Goal: Task Accomplishment & Management: Manage account settings

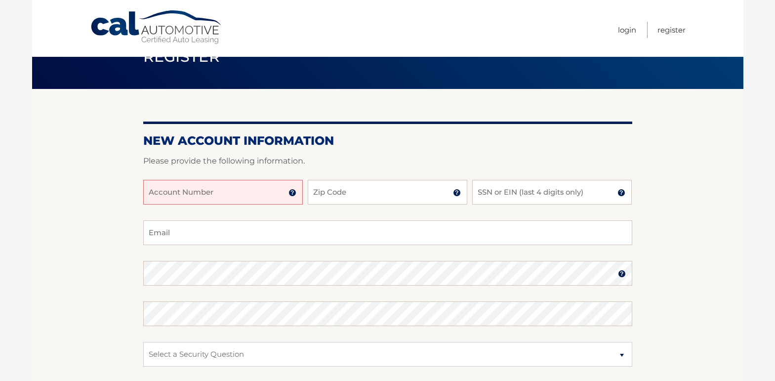
scroll to position [49, 0]
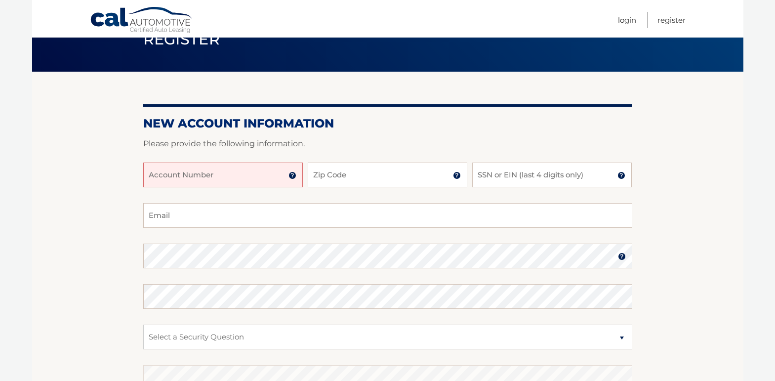
click at [256, 180] on input "Account Number" at bounding box center [223, 175] width 160 height 25
type input "44455530455"
click at [328, 177] on input "Zip Code" at bounding box center [388, 175] width 160 height 25
type input "11579"
type input "jlee216445@gmail.com"
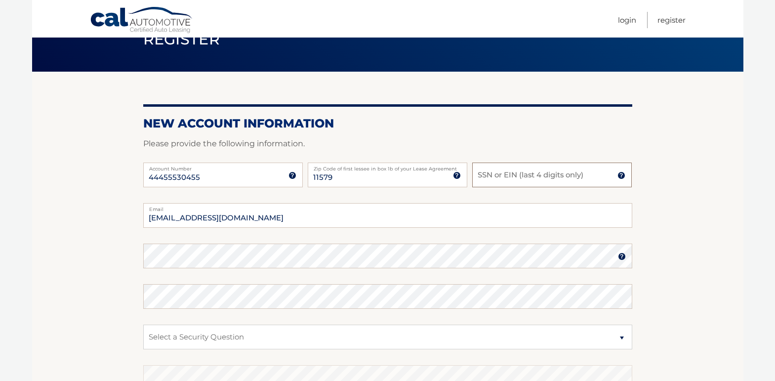
click at [510, 174] on input "SSN or EIN (last 4 digits only)" at bounding box center [552, 175] width 160 height 25
type input "2696"
click at [321, 216] on input "jlee216445@gmail.com" at bounding box center [387, 215] width 489 height 25
type input "j"
click at [227, 218] on input "josephlee40@yahoocom" at bounding box center [387, 215] width 489 height 25
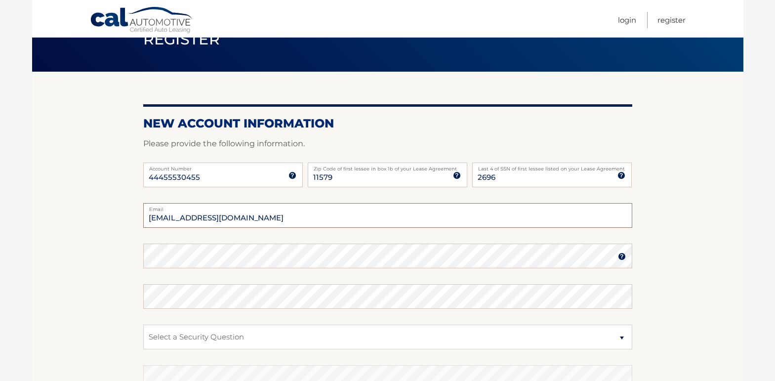
type input "[EMAIL_ADDRESS][DOMAIN_NAME]"
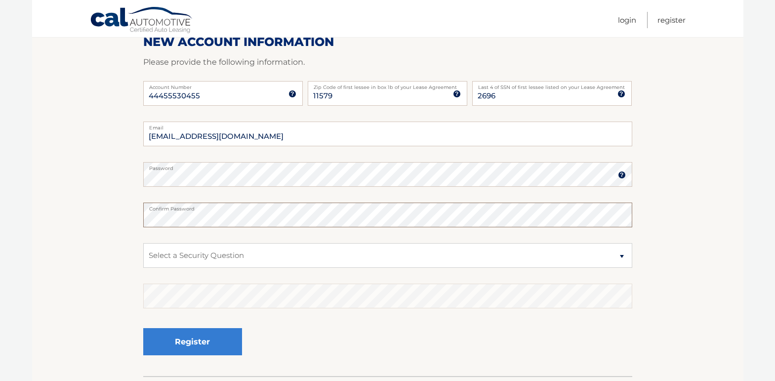
scroll to position [148, 0]
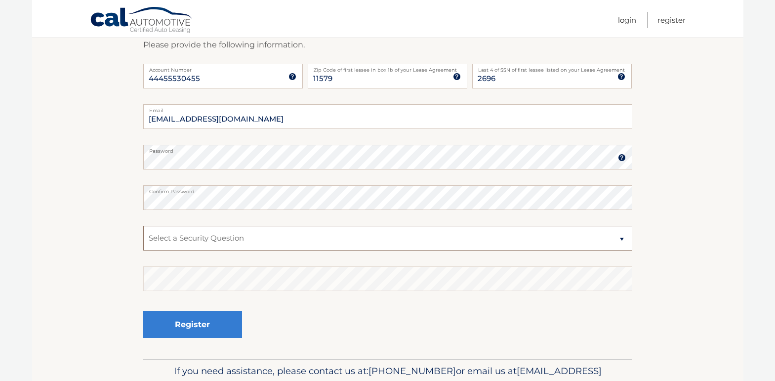
click at [619, 239] on select "Select a Security Question What was the name of your elementary school? What is…" at bounding box center [387, 238] width 489 height 25
select select "2"
click at [143, 226] on select "Select a Security Question What was the name of your elementary school? What is…" at bounding box center [387, 238] width 489 height 25
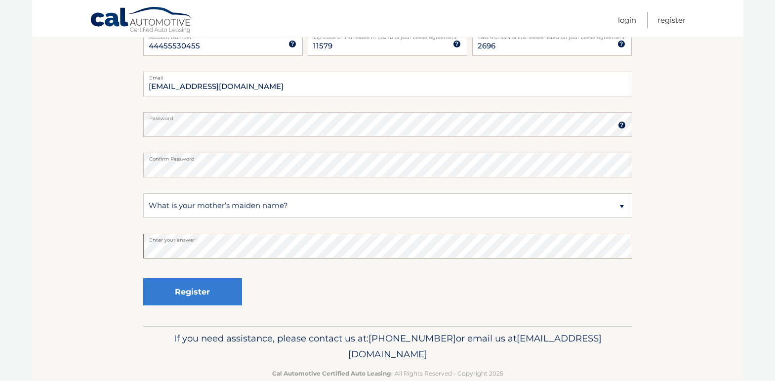
scroll to position [201, 0]
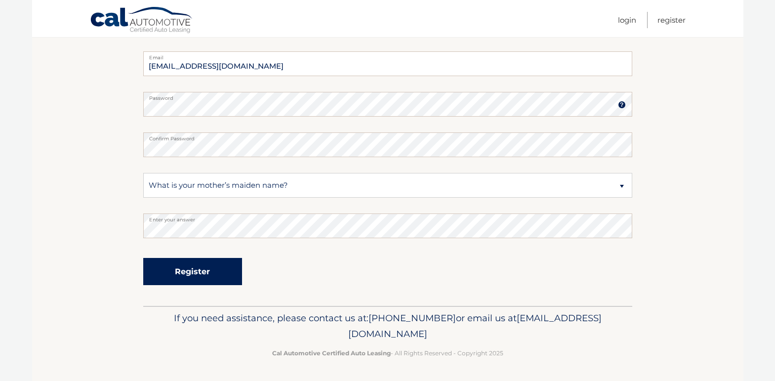
click at [213, 270] on button "Register" at bounding box center [192, 271] width 99 height 27
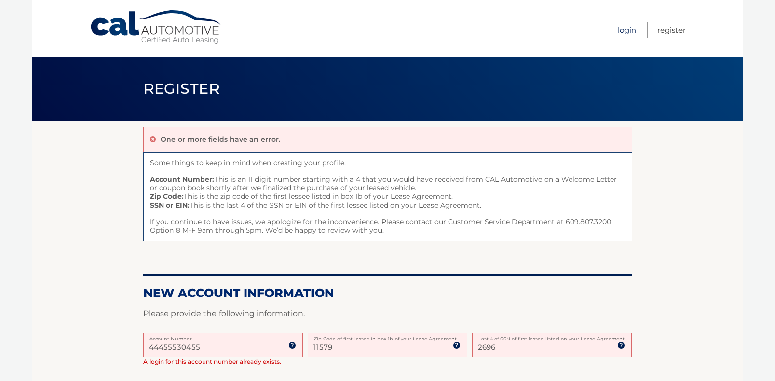
click at [618, 31] on link "Login" at bounding box center [627, 30] width 18 height 16
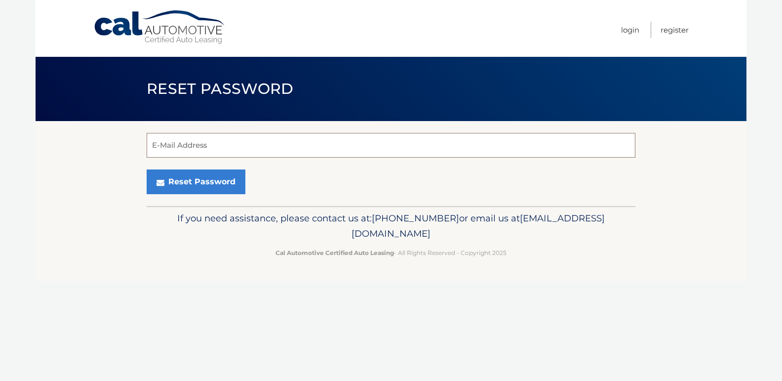
click at [362, 142] on input "E-Mail Address" at bounding box center [391, 145] width 489 height 25
type input "[EMAIL_ADDRESS][DOMAIN_NAME]"
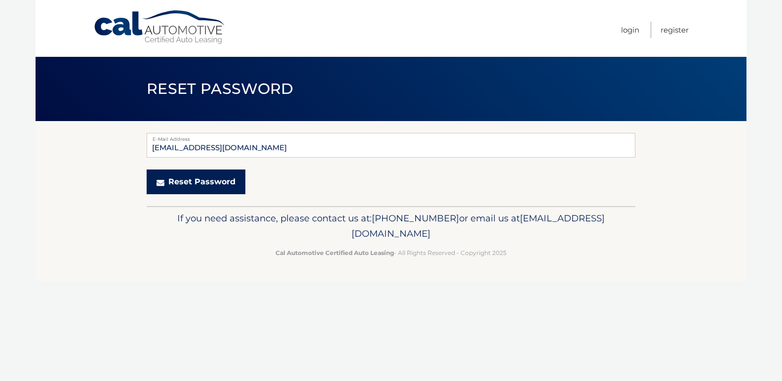
click at [207, 184] on button "Reset Password" at bounding box center [196, 181] width 99 height 25
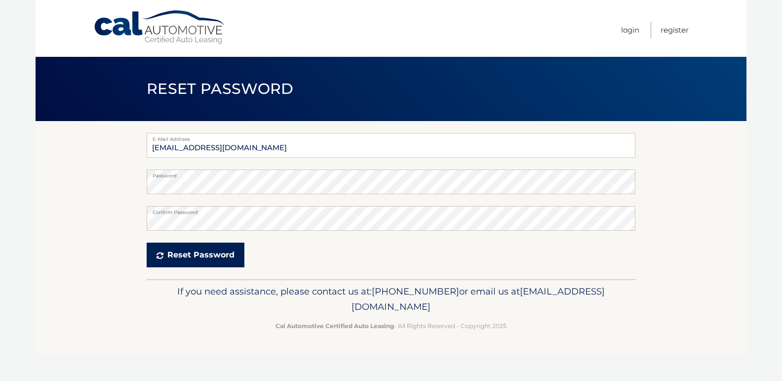
click at [222, 252] on button "Reset Password" at bounding box center [196, 255] width 98 height 25
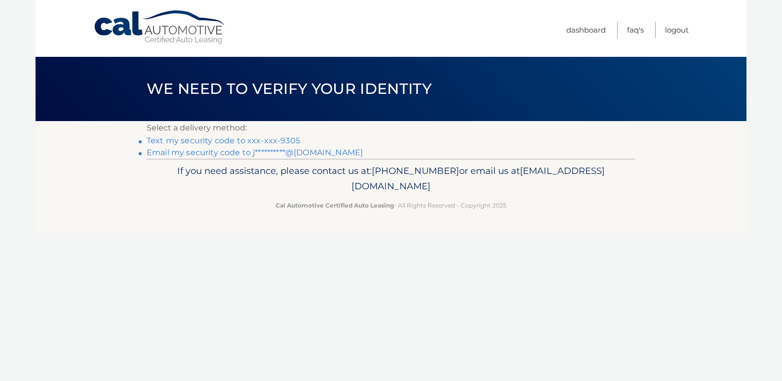
click at [219, 138] on link "Text my security code to xxx-xxx-9305" at bounding box center [224, 140] width 154 height 9
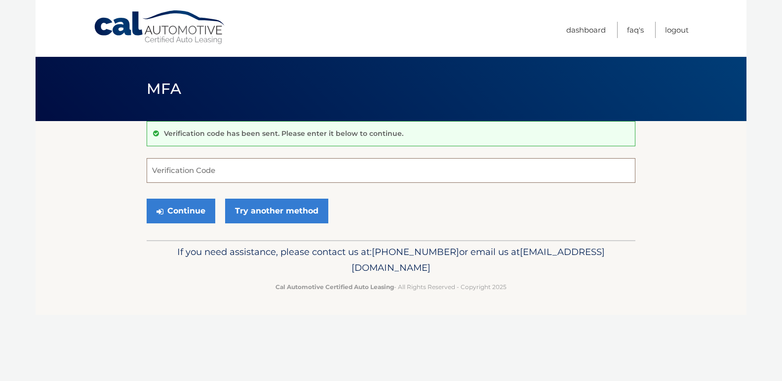
click at [232, 171] on input "Verification Code" at bounding box center [391, 170] width 489 height 25
type input "976436"
click at [196, 206] on button "Continue" at bounding box center [181, 211] width 69 height 25
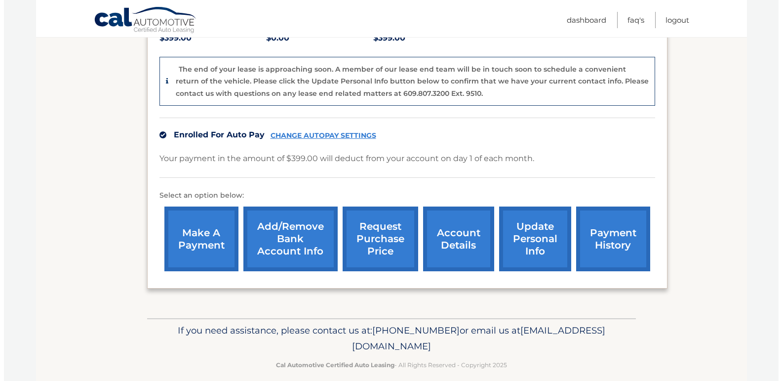
scroll to position [242, 0]
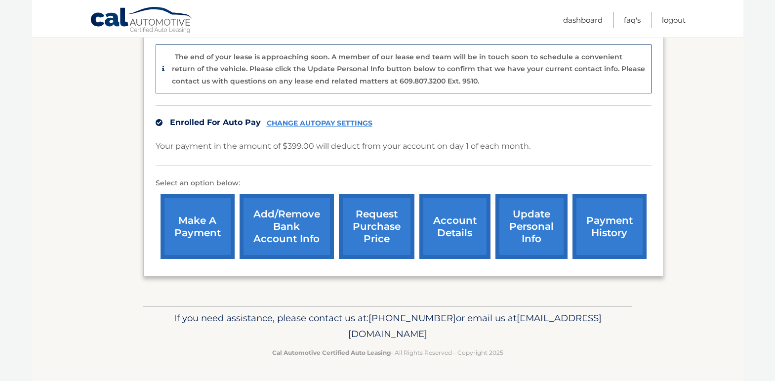
click at [383, 227] on link "request purchase price" at bounding box center [377, 226] width 76 height 65
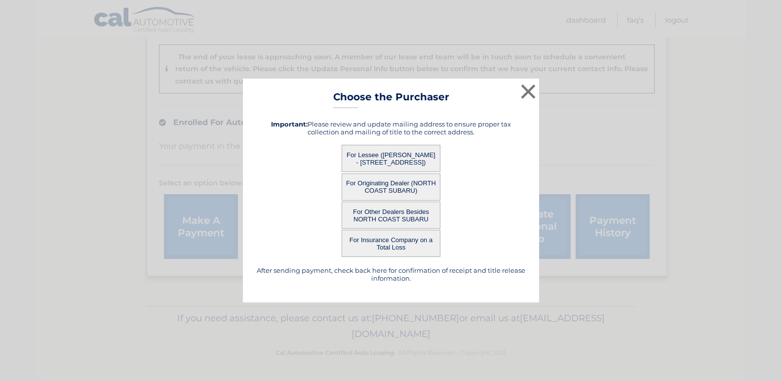
click at [411, 161] on button "For Lessee (JOSEPH LEE - 17 Winding Way, , Sea Cliff, NY 11579)" at bounding box center [391, 158] width 99 height 27
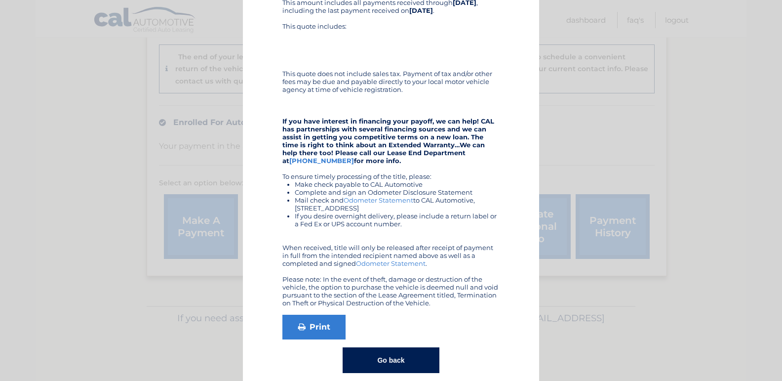
scroll to position [137, 0]
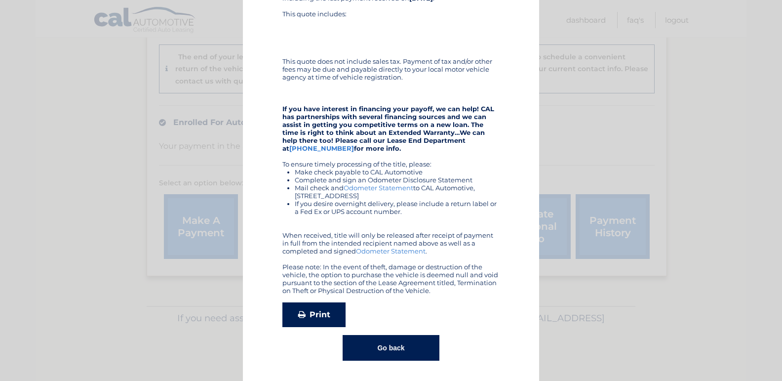
click at [311, 314] on link "Print" at bounding box center [314, 314] width 63 height 25
click at [312, 308] on link "Print" at bounding box center [314, 314] width 63 height 25
